Goal: Check status

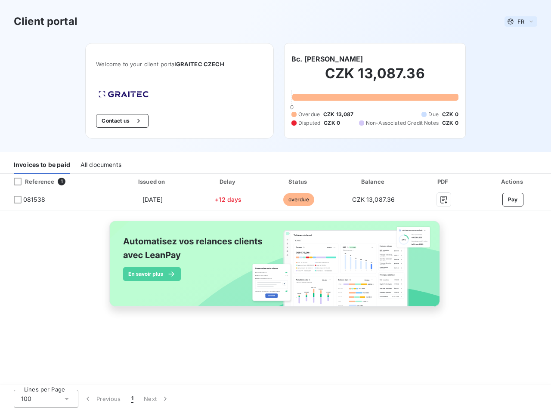
click at [521, 22] on span "FR" at bounding box center [521, 21] width 7 height 7
click at [121, 121] on button "Contact us" at bounding box center [122, 121] width 52 height 14
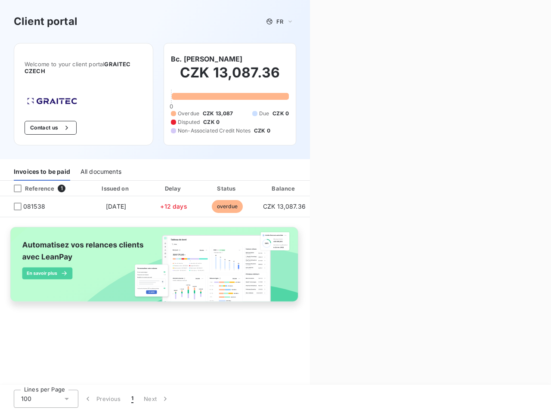
click at [322, 59] on div "Contact us Fill out the form below, and a member of our team will get back to y…" at bounding box center [430, 206] width 241 height 413
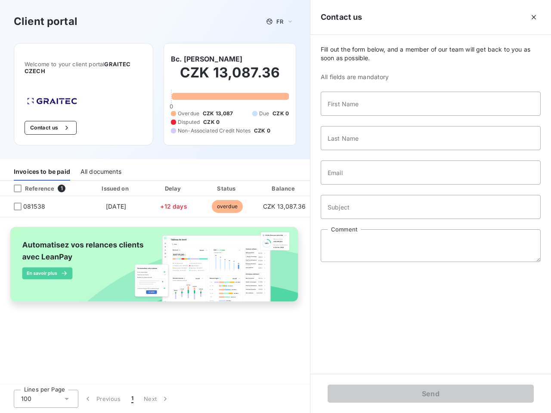
click at [42, 165] on div "Invoices to be paid" at bounding box center [42, 172] width 56 height 18
click at [100, 165] on div "All documents" at bounding box center [101, 172] width 41 height 18
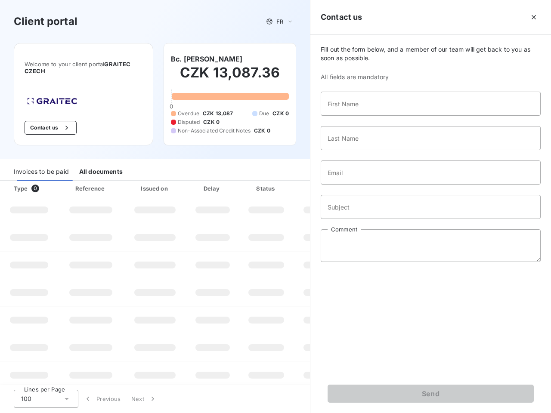
click at [55, 182] on th "Type 0" at bounding box center [29, 188] width 58 height 15
click at [18, 182] on th "Type 0" at bounding box center [29, 188] width 58 height 15
click at [152, 182] on th "Issued on" at bounding box center [155, 188] width 63 height 15
click at [228, 182] on th "Delay" at bounding box center [212, 188] width 53 height 15
click at [298, 182] on th "Amount" at bounding box center [323, 188] width 59 height 15
